Goal: Complete application form

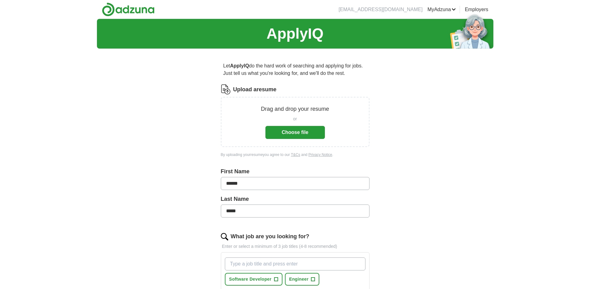
click at [298, 134] on button "Choose file" at bounding box center [296, 132] width 60 height 13
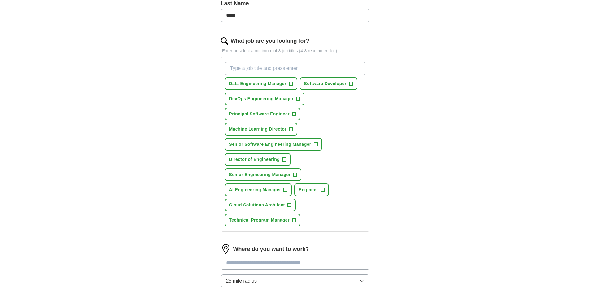
scroll to position [206, 0]
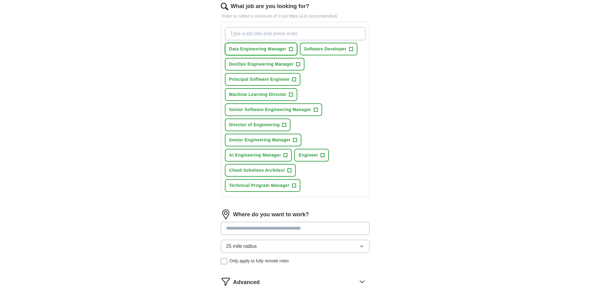
click at [258, 49] on span "Data Engineering Manager" at bounding box center [257, 49] width 57 height 7
click at [253, 141] on span "Senior Engineering Manager" at bounding box center [260, 140] width 62 height 7
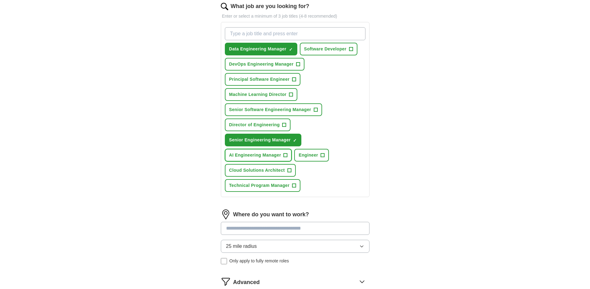
click at [249, 157] on span "AI Engineering Manager" at bounding box center [255, 155] width 52 height 7
click at [264, 187] on span "Technical Program Manager" at bounding box center [259, 186] width 60 height 7
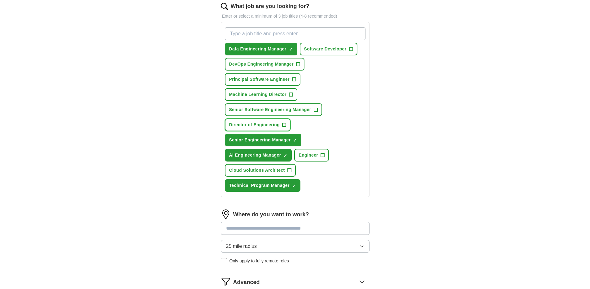
click at [245, 122] on span "Director of Engineering" at bounding box center [254, 125] width 51 height 7
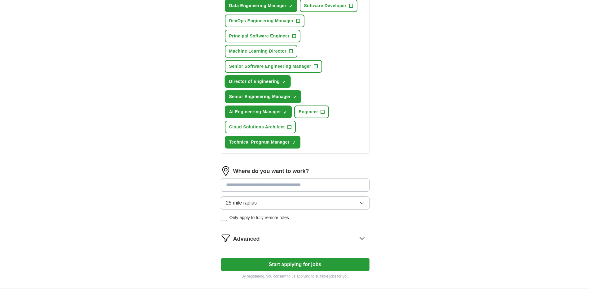
scroll to position [257, 0]
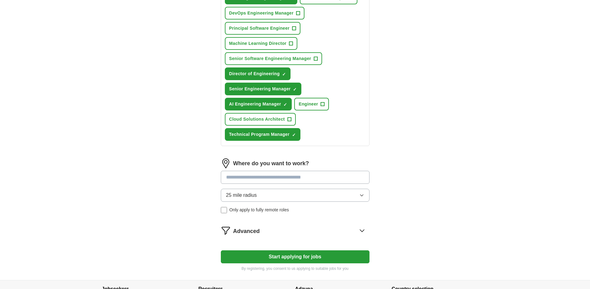
click at [263, 195] on button "25 mile radius" at bounding box center [295, 195] width 149 height 13
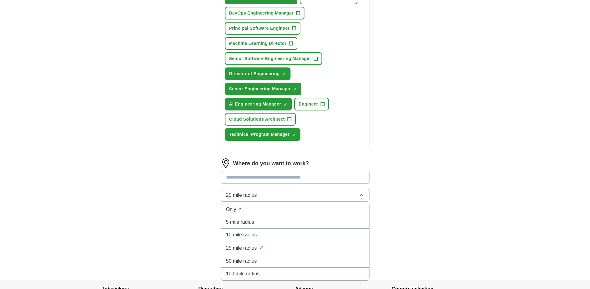
click at [258, 271] on span "100 mile radius" at bounding box center [243, 274] width 34 height 7
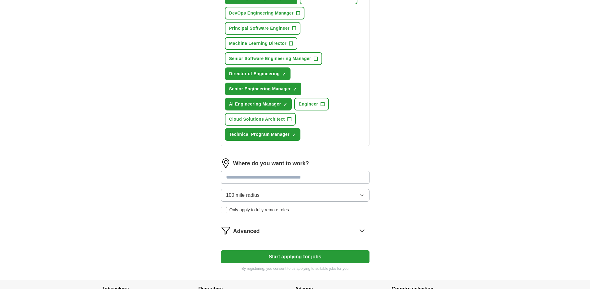
click at [245, 179] on input at bounding box center [295, 177] width 149 height 13
type input "*****"
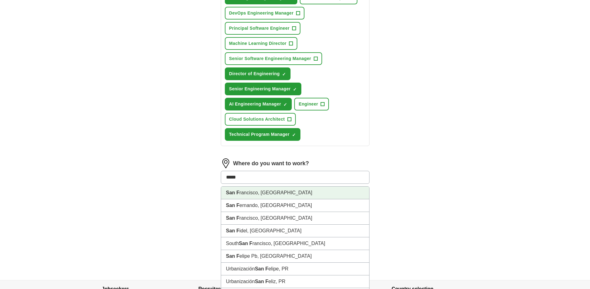
click at [263, 192] on li "San F rancisco, [GEOGRAPHIC_DATA]" at bounding box center [295, 193] width 148 height 13
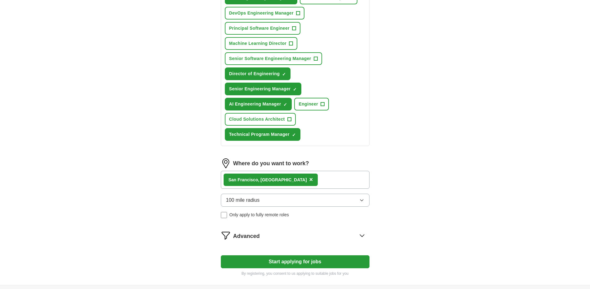
click at [293, 263] on button "Start applying for jobs" at bounding box center [295, 262] width 149 height 13
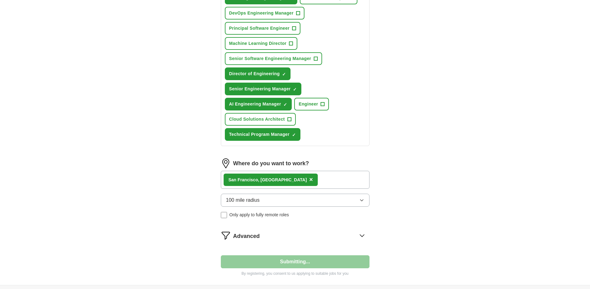
select select "**"
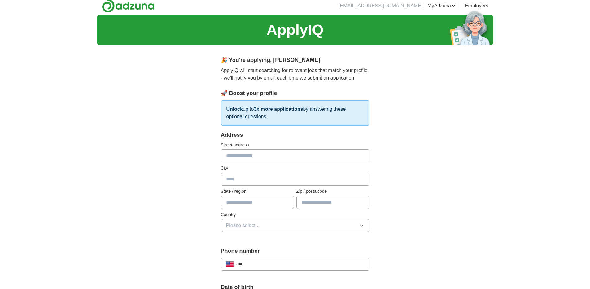
scroll to position [0, 0]
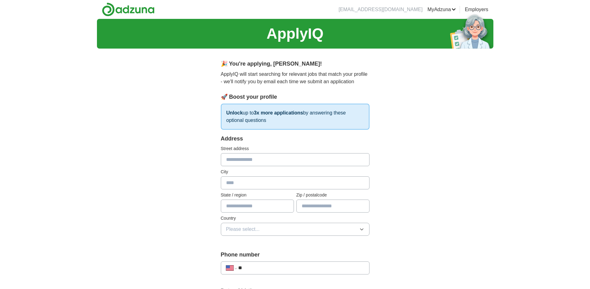
click at [248, 161] on input "text" at bounding box center [295, 159] width 149 height 13
type input "**********"
type input "**"
type input "*****"
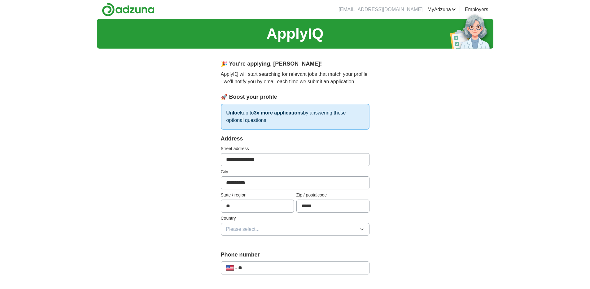
click at [267, 232] on button "Please select..." at bounding box center [295, 229] width 149 height 13
click at [262, 256] on div "[GEOGRAPHIC_DATA]" at bounding box center [295, 256] width 138 height 7
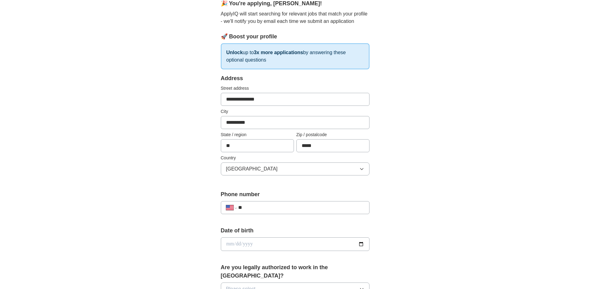
scroll to position [125, 0]
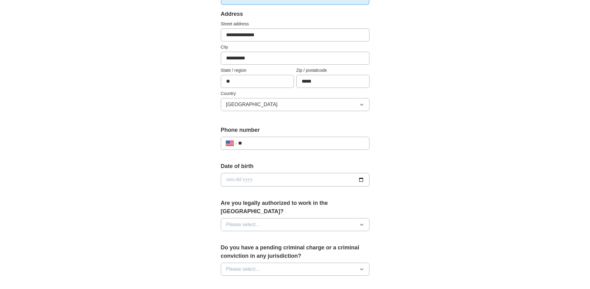
click at [273, 146] on input "**" at bounding box center [301, 143] width 126 height 7
type input "**********"
click at [361, 179] on input "date" at bounding box center [295, 180] width 149 height 14
click at [248, 182] on input "date" at bounding box center [295, 180] width 149 height 14
click at [227, 181] on input "date" at bounding box center [295, 180] width 149 height 14
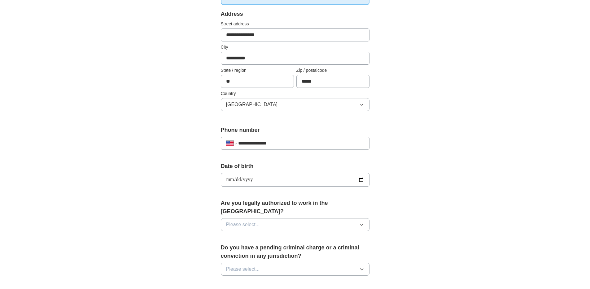
type input "**********"
click at [251, 221] on span "Please select..." at bounding box center [243, 224] width 34 height 7
click at [245, 236] on div "Yes" at bounding box center [295, 239] width 138 height 7
click at [248, 266] on span "Please select..." at bounding box center [243, 269] width 34 height 7
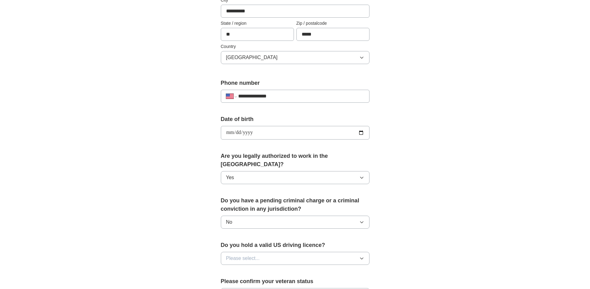
scroll to position [253, 0]
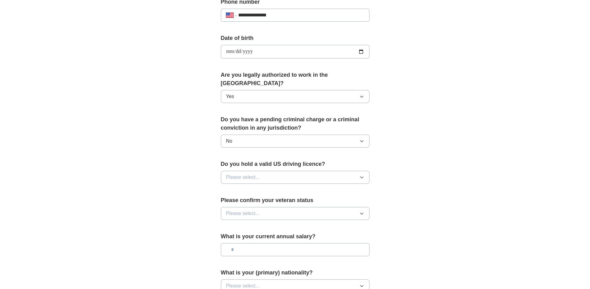
click at [241, 174] on span "Please select..." at bounding box center [243, 177] width 34 height 7
click at [242, 188] on div "Yes" at bounding box center [295, 191] width 138 height 7
click at [246, 210] on span "Please select..." at bounding box center [243, 213] width 34 height 7
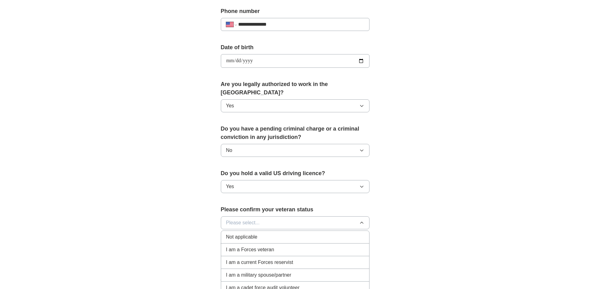
scroll to position [243, 0]
click at [246, 234] on span "Not applicable" at bounding box center [241, 237] width 31 height 7
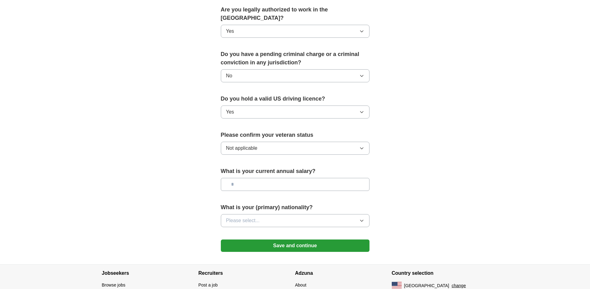
scroll to position [348, 0]
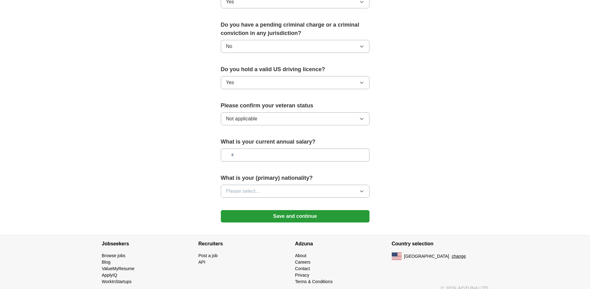
click at [248, 188] on span "Please select..." at bounding box center [243, 191] width 34 height 7
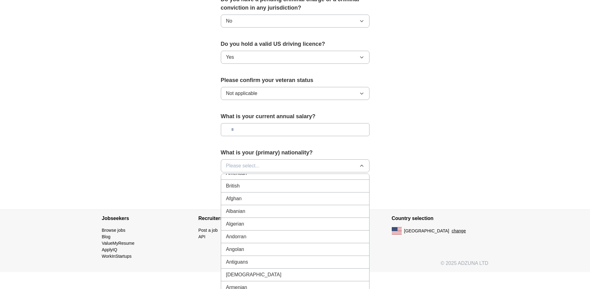
scroll to position [0, 0]
click at [246, 174] on li "American" at bounding box center [295, 180] width 148 height 13
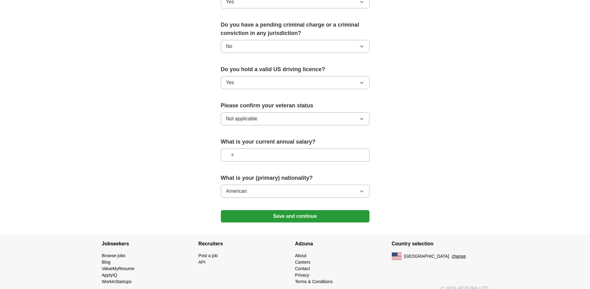
click at [299, 211] on button "Save and continue" at bounding box center [295, 216] width 149 height 12
